Goal: Find specific page/section: Find specific page/section

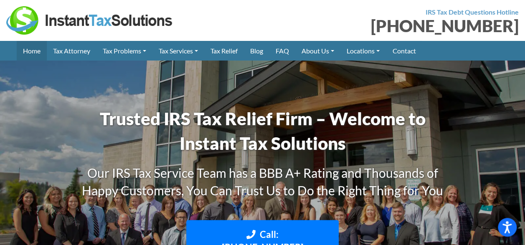
click at [38, 53] on link "Home" at bounding box center [32, 51] width 30 height 20
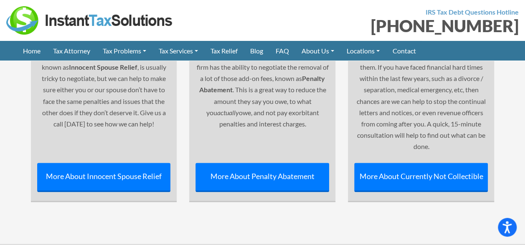
scroll to position [3603, 0]
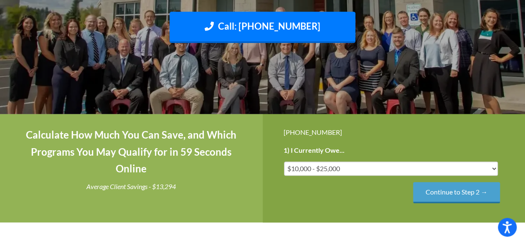
scroll to position [194, 0]
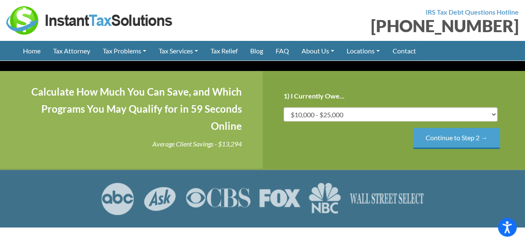
scroll to position [194, 0]
